Goal: Information Seeking & Learning: Learn about a topic

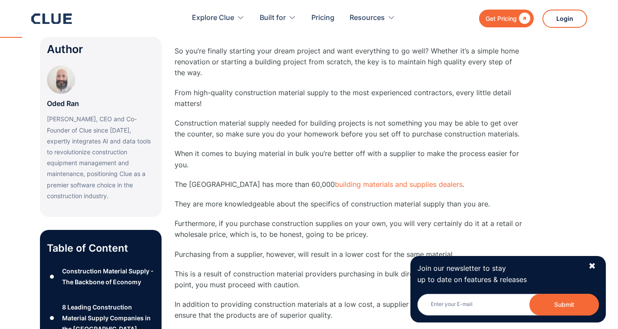
drag, startPoint x: 592, startPoint y: 262, endPoint x: 473, endPoint y: 208, distance: 130.5
click at [591, 262] on div "✖" at bounding box center [592, 266] width 7 height 11
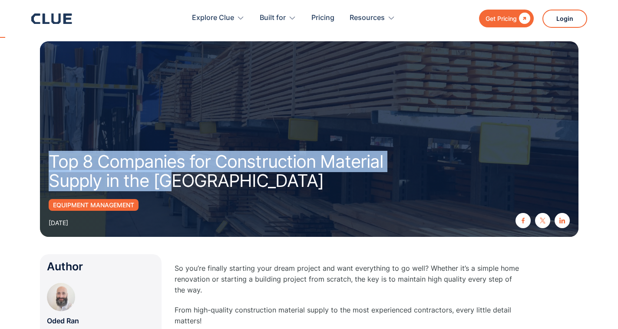
drag, startPoint x: 51, startPoint y: 156, endPoint x: 239, endPoint y: 198, distance: 192.8
click at [239, 198] on div "Top 8 Companies for Construction Material Supply in the [GEOGRAPHIC_DATA]" at bounding box center [231, 175] width 365 height 47
copy h1 "Top 8 Companies for Construction Material Supply in the [GEOGRAPHIC_DATA]"
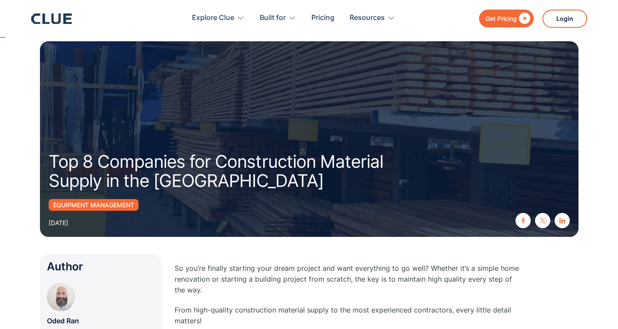
click at [147, 266] on div "Author" at bounding box center [101, 266] width 108 height 11
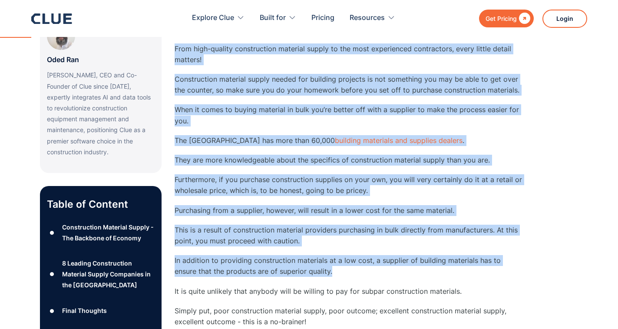
scroll to position [348, 0]
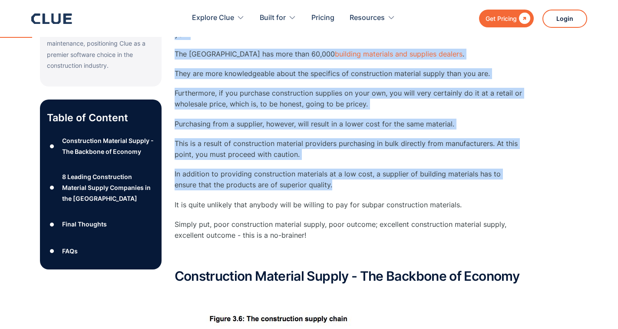
drag, startPoint x: 174, startPoint y: 93, endPoint x: 271, endPoint y: 173, distance: 125.9
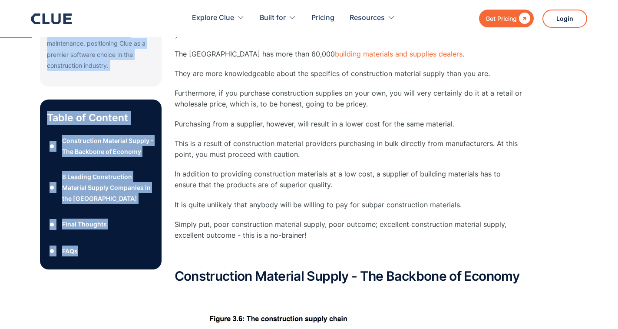
drag, startPoint x: 39, startPoint y: 103, endPoint x: 22, endPoint y: 189, distance: 87.2
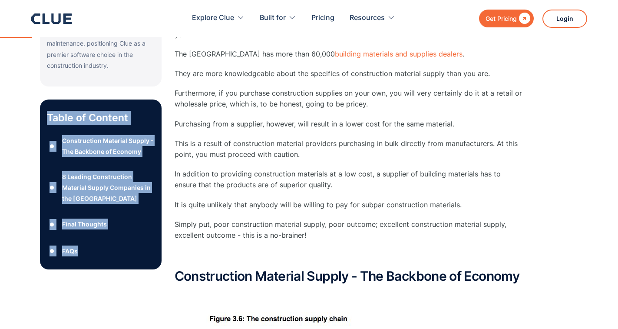
drag, startPoint x: 47, startPoint y: 105, endPoint x: 118, endPoint y: 239, distance: 152.2
click at [118, 239] on div "Table of Content ● Construction Material Supply - The Backbone of Economy ● 8 L…" at bounding box center [101, 185] width 122 height 170
copy div "Table of Content ● Construction Material Supply - The Backbone of Economy ● 8 L…"
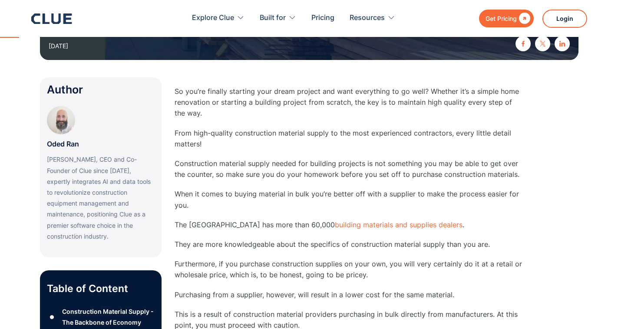
scroll to position [174, 0]
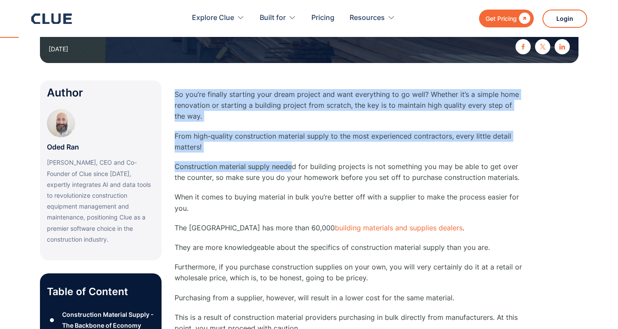
drag, startPoint x: 175, startPoint y: 93, endPoint x: 293, endPoint y: 154, distance: 133.3
click at [227, 118] on p "So you’re finally starting your dream project and want everything to go well? W…" at bounding box center [349, 105] width 348 height 33
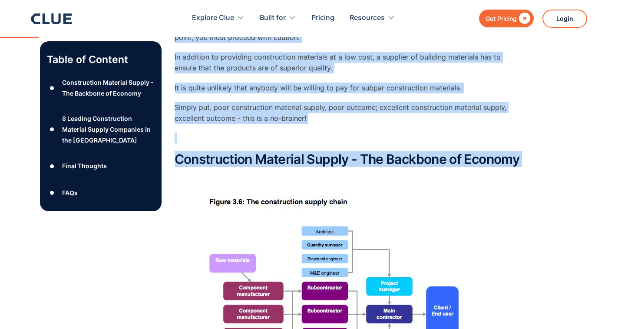
scroll to position [478, 0]
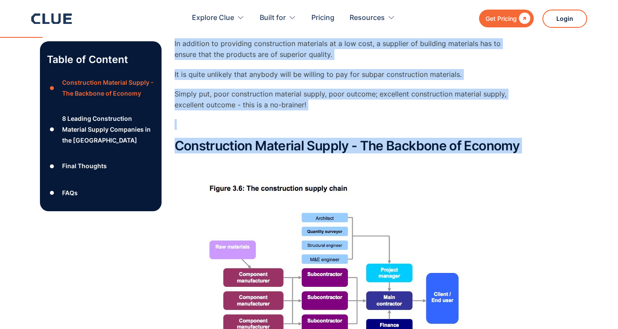
drag, startPoint x: 176, startPoint y: 93, endPoint x: 376, endPoint y: 169, distance: 214.8
copy div "Lo ips’do sitamet consecte adip elits doeiusm tem inci utlaboreet do ma aliq? E…"
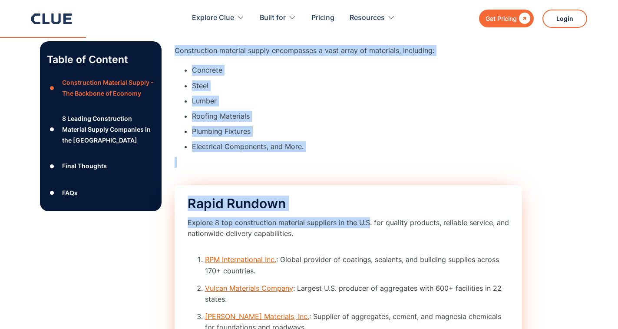
scroll to position [1043, 0]
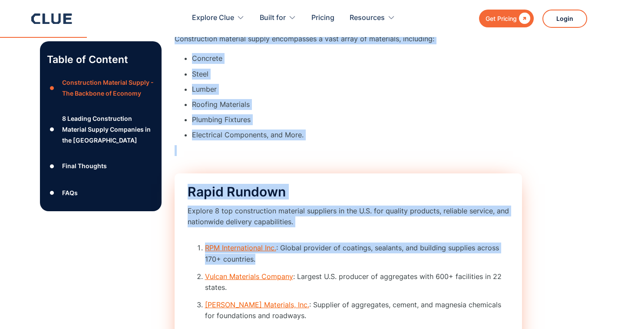
drag, startPoint x: 175, startPoint y: 126, endPoint x: 390, endPoint y: 273, distance: 260.2
click at [390, 273] on div "Construction Material Supply - The Backbone of Economy ‍ Source: Pinterest ‍ Th…" at bounding box center [349, 43] width 348 height 939
copy div "Lor ipsumdolorsi ametco adipiscing elitseddoeius temporinci utl etdo magn aliqu…"
